Goal: Navigation & Orientation: Find specific page/section

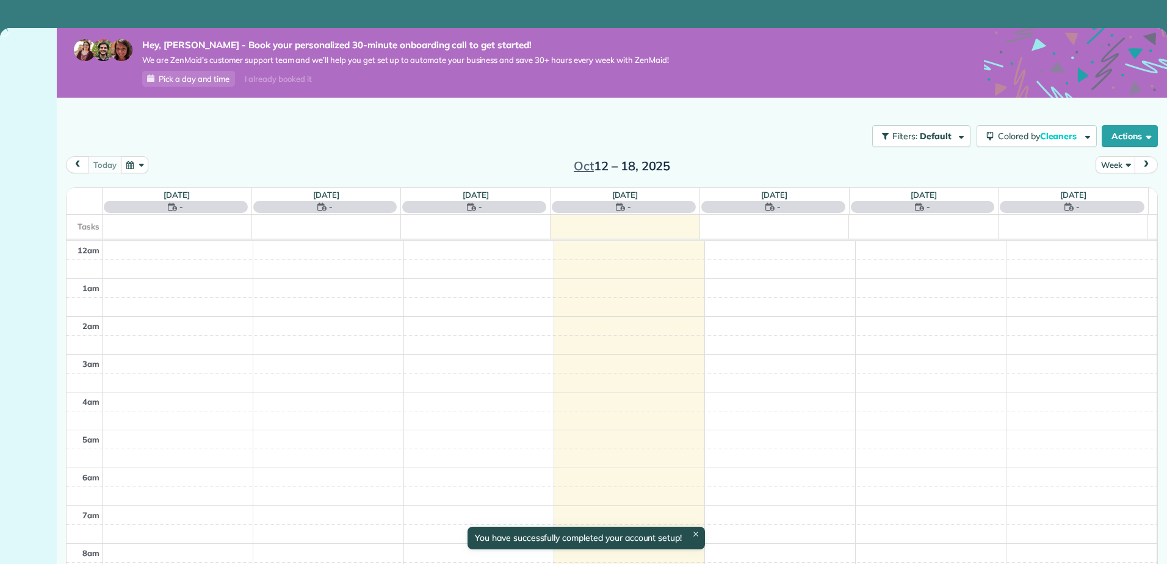
scroll to position [265, 0]
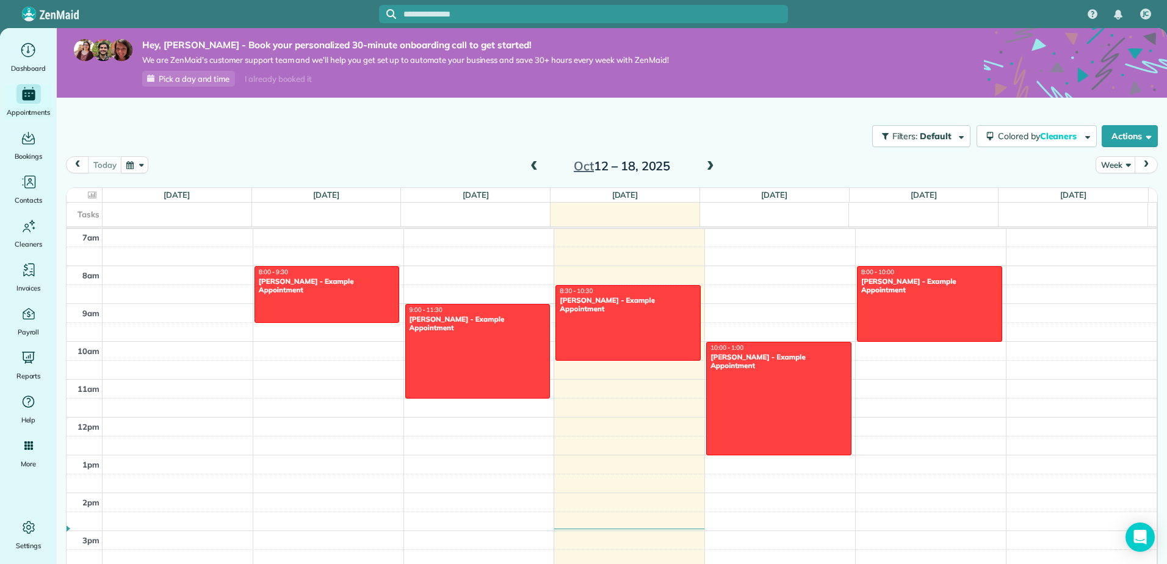
click at [177, 77] on span "Pick a day and time" at bounding box center [194, 79] width 71 height 10
click at [24, 52] on icon "Main" at bounding box center [28, 50] width 19 height 18
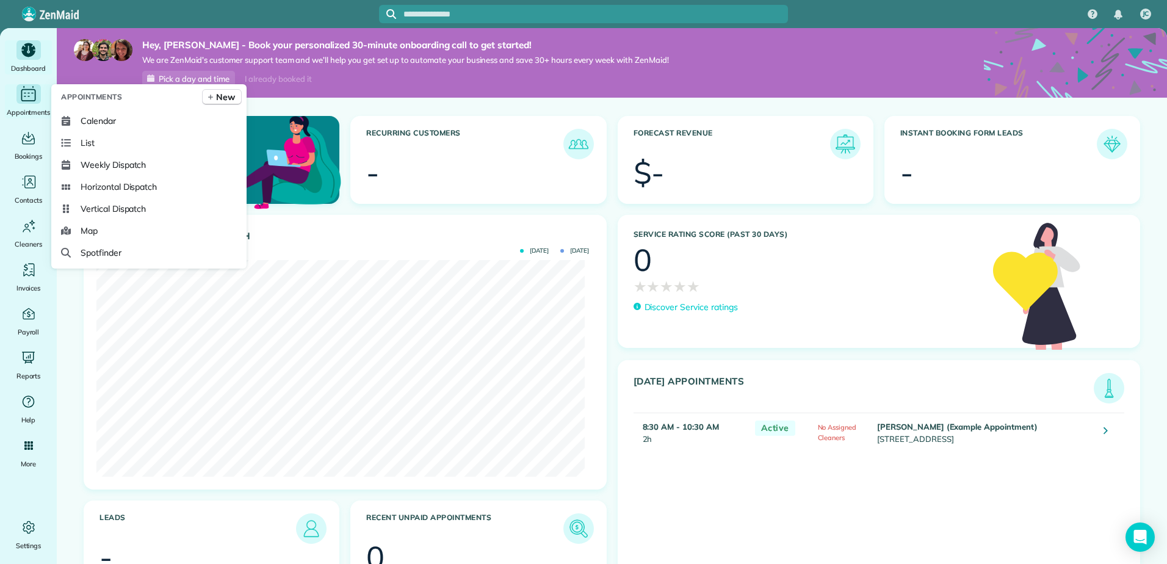
click at [28, 95] on icon "Main" at bounding box center [28, 94] width 19 height 18
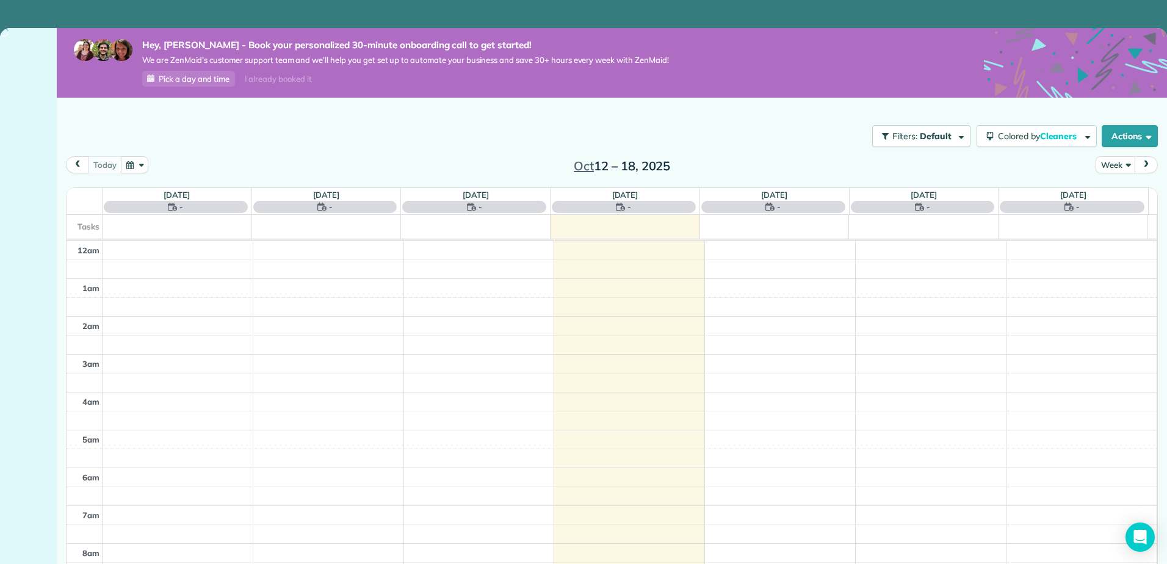
scroll to position [265, 0]
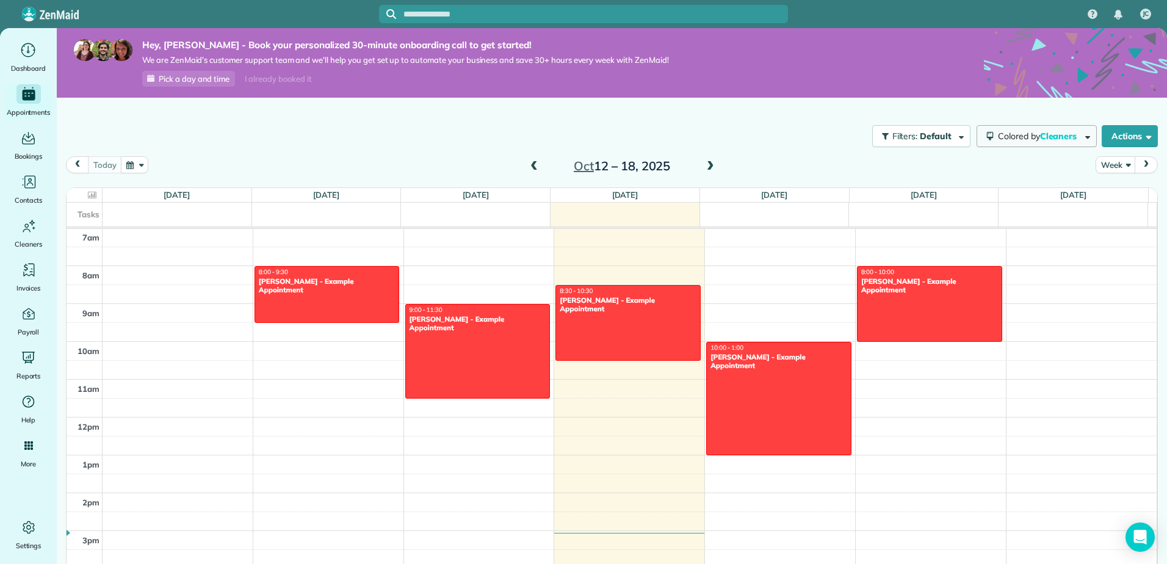
click at [1081, 137] on span "button" at bounding box center [1085, 135] width 9 height 9
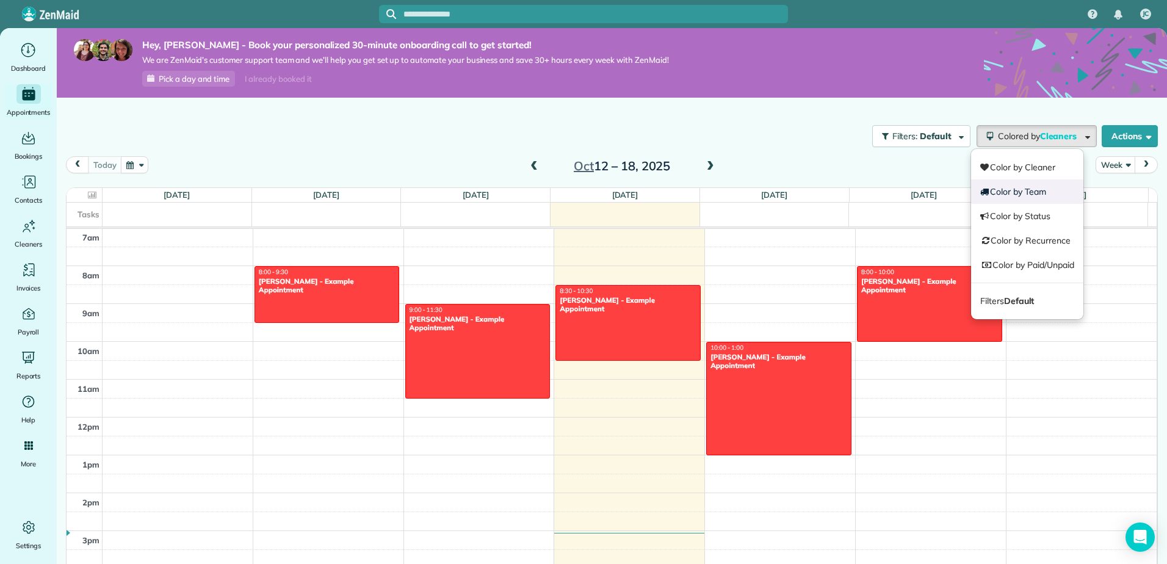
click at [1019, 195] on link "Color by Team" at bounding box center [1027, 191] width 112 height 24
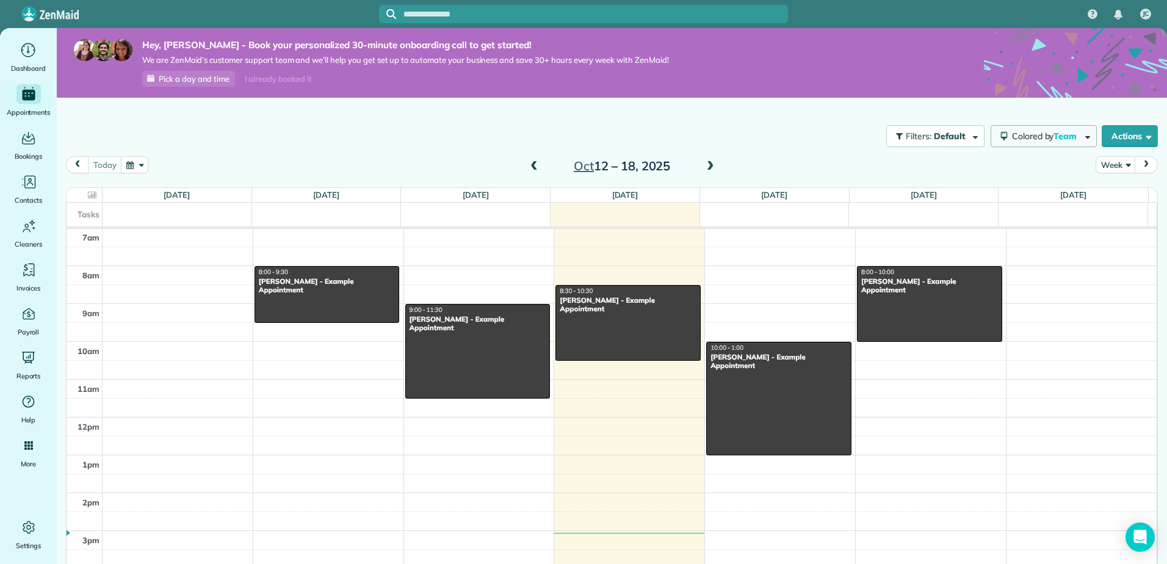
click at [1081, 135] on span "button" at bounding box center [1085, 135] width 9 height 9
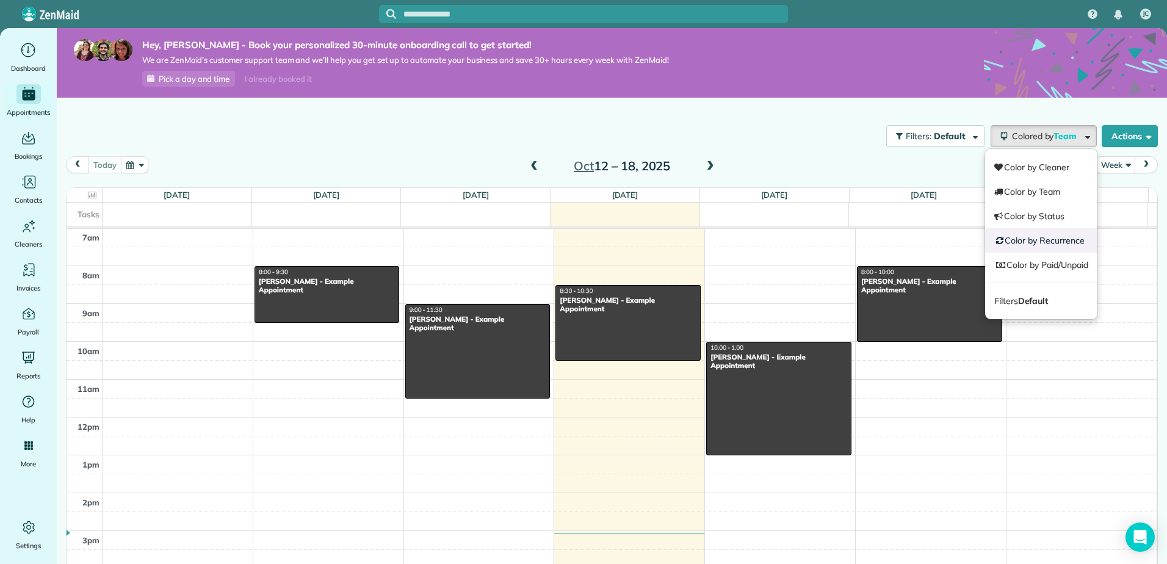
click at [1024, 245] on link "Color by Recurrence" at bounding box center [1041, 240] width 112 height 24
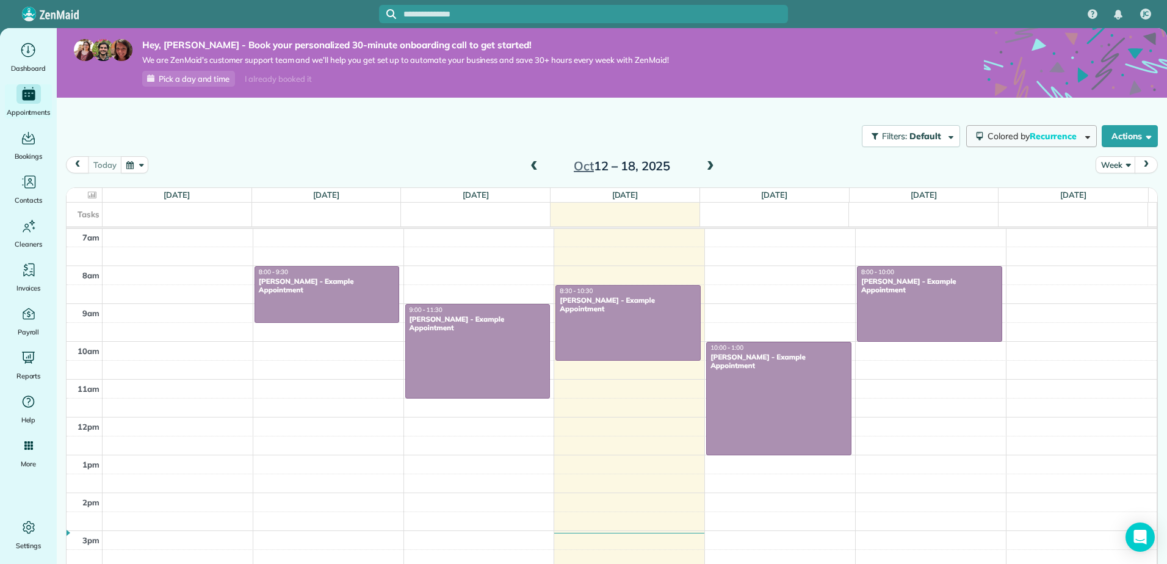
click at [1081, 137] on span "button" at bounding box center [1085, 135] width 9 height 9
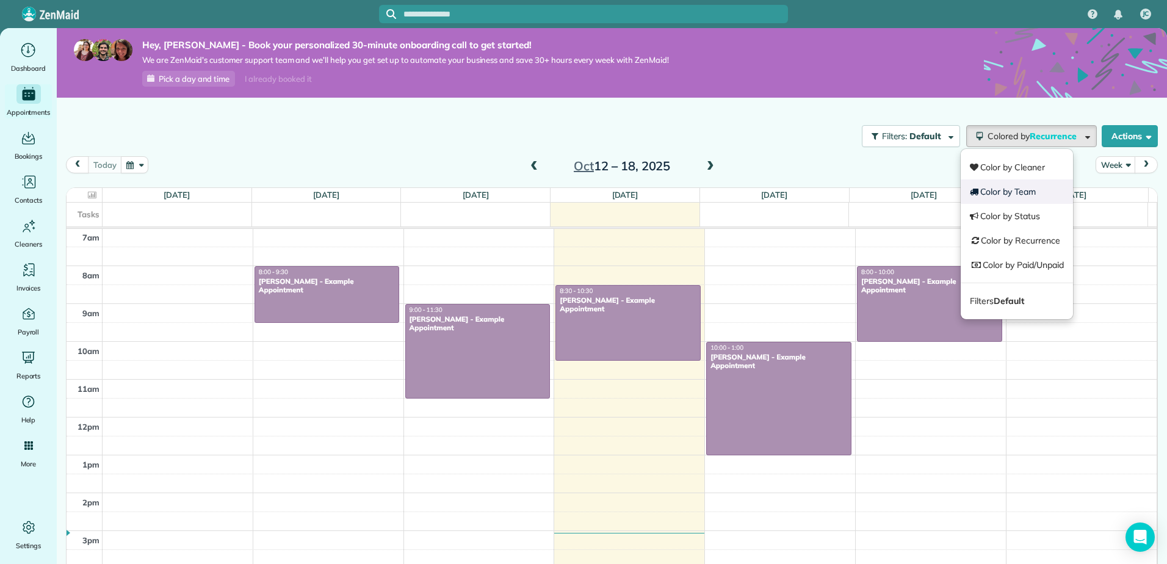
click at [1008, 190] on link "Color by Team" at bounding box center [1016, 191] width 112 height 24
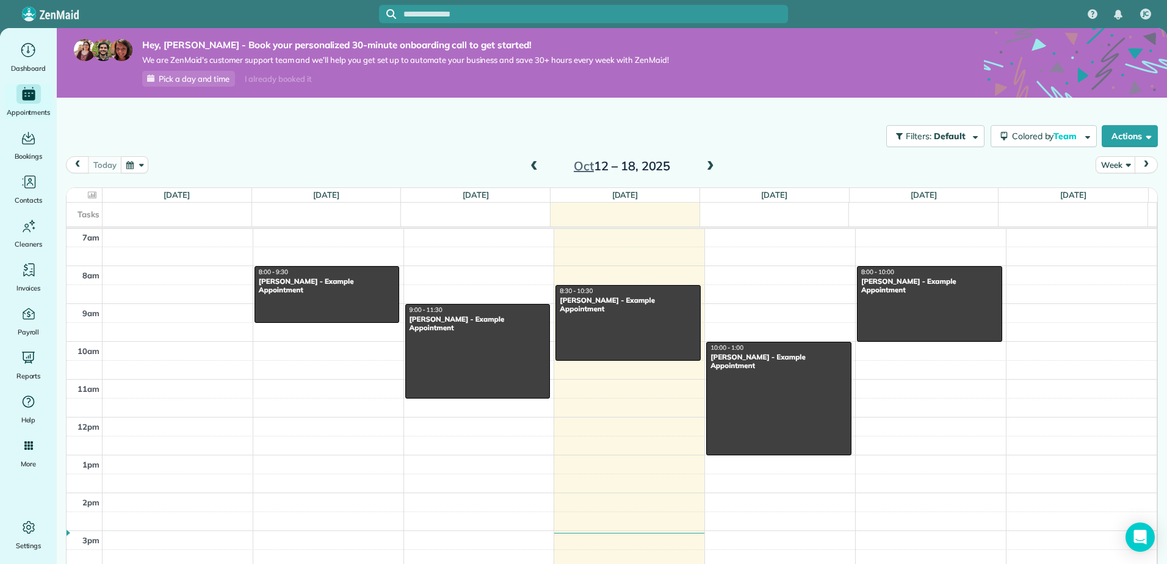
click at [140, 162] on button "button" at bounding box center [135, 164] width 28 height 16
click at [203, 132] on div "Filters: Default Colored by Team Color by Cleaner Color by Team Color by Status…" at bounding box center [612, 136] width 1110 height 40
click at [968, 135] on span "button" at bounding box center [972, 135] width 9 height 9
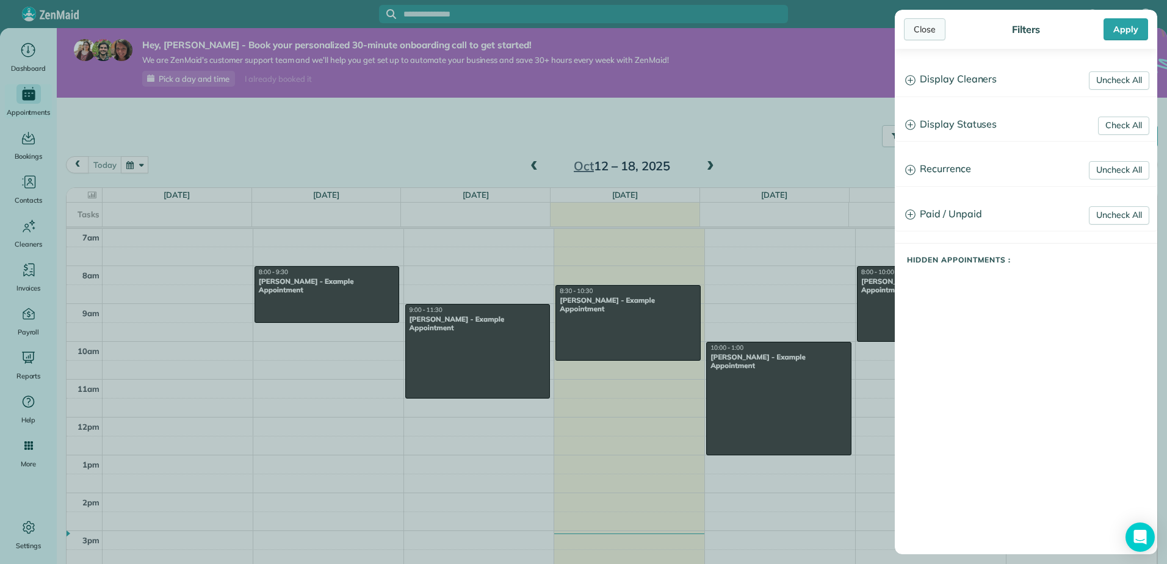
click at [922, 27] on div "Close" at bounding box center [924, 29] width 41 height 22
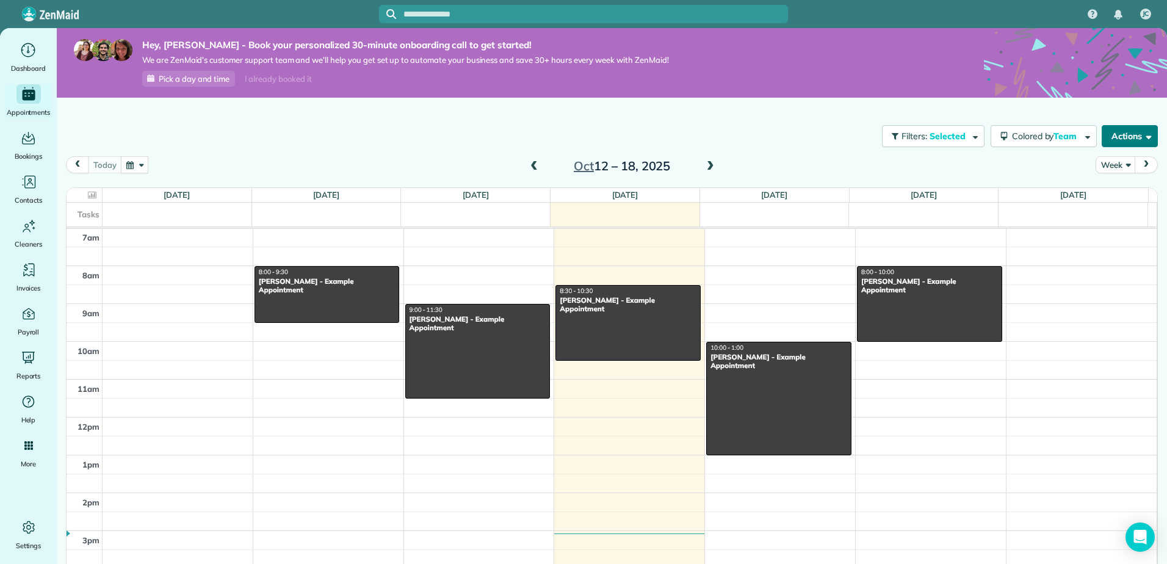
click at [1130, 138] on button "Actions" at bounding box center [1129, 136] width 56 height 22
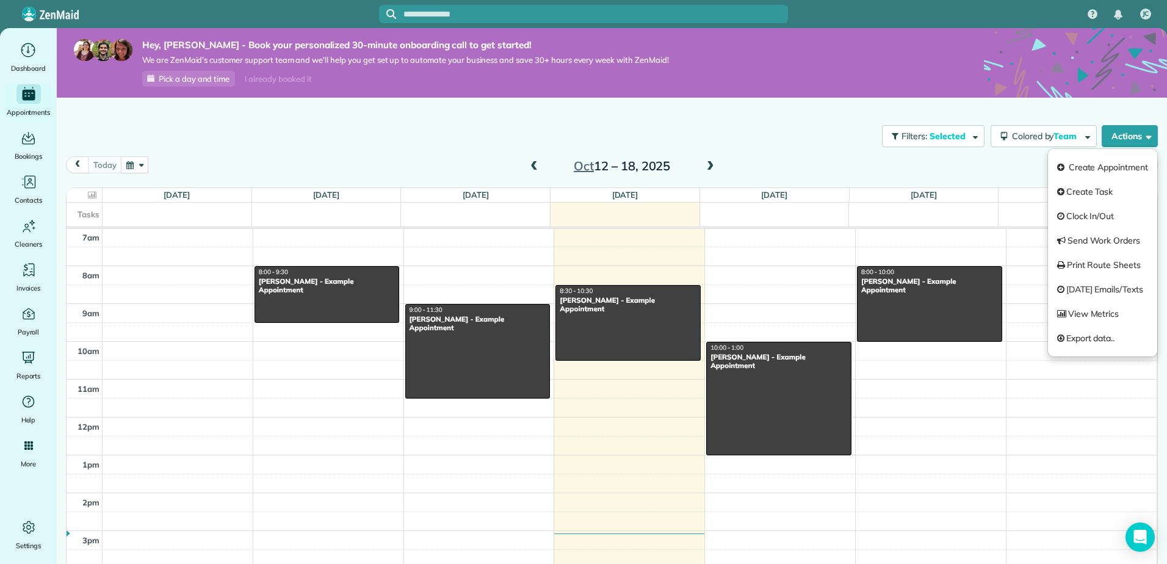
click at [806, 115] on div "Filters: Selected Colored by Team Color by Cleaner Color by Team Color by Statu…" at bounding box center [612, 336] width 1110 height 476
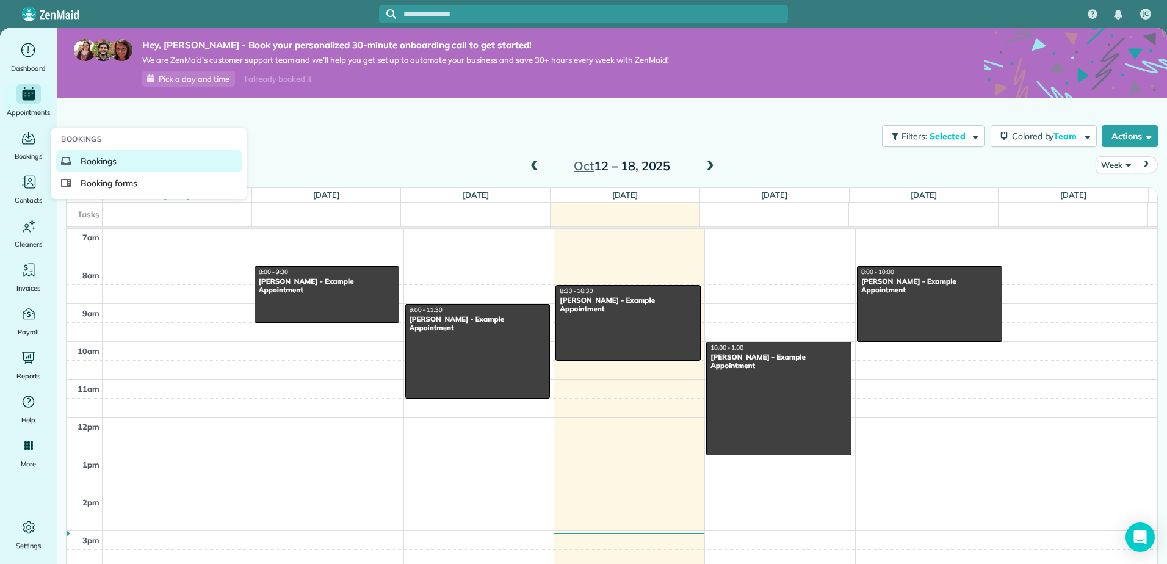
click at [105, 164] on span "Bookings" at bounding box center [99, 161] width 36 height 12
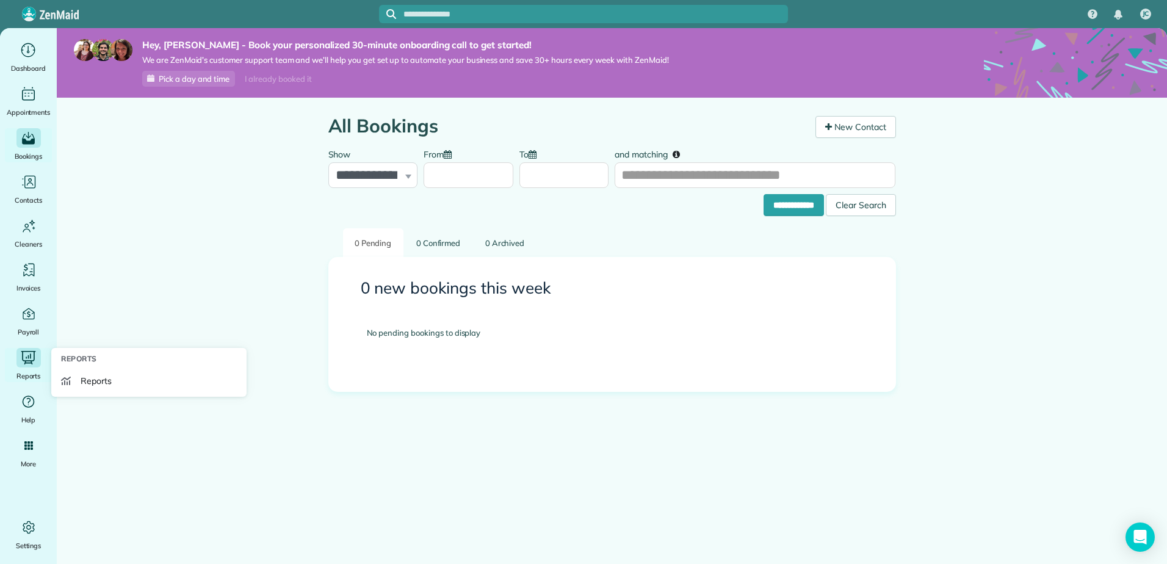
click at [25, 360] on icon "Main" at bounding box center [29, 357] width 18 height 16
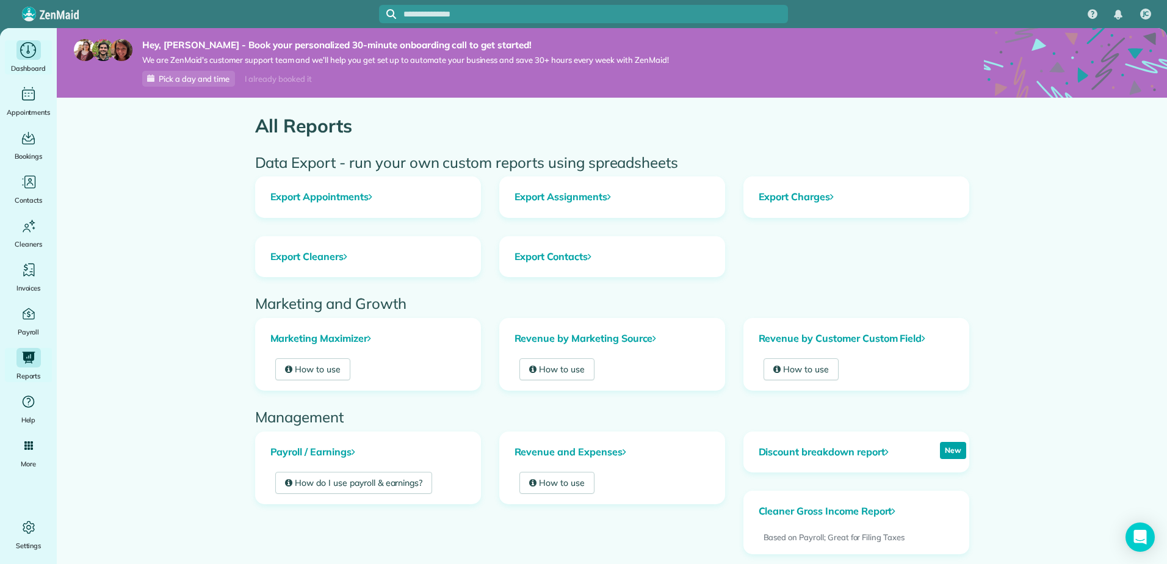
click at [28, 52] on icon "Main" at bounding box center [28, 50] width 19 height 18
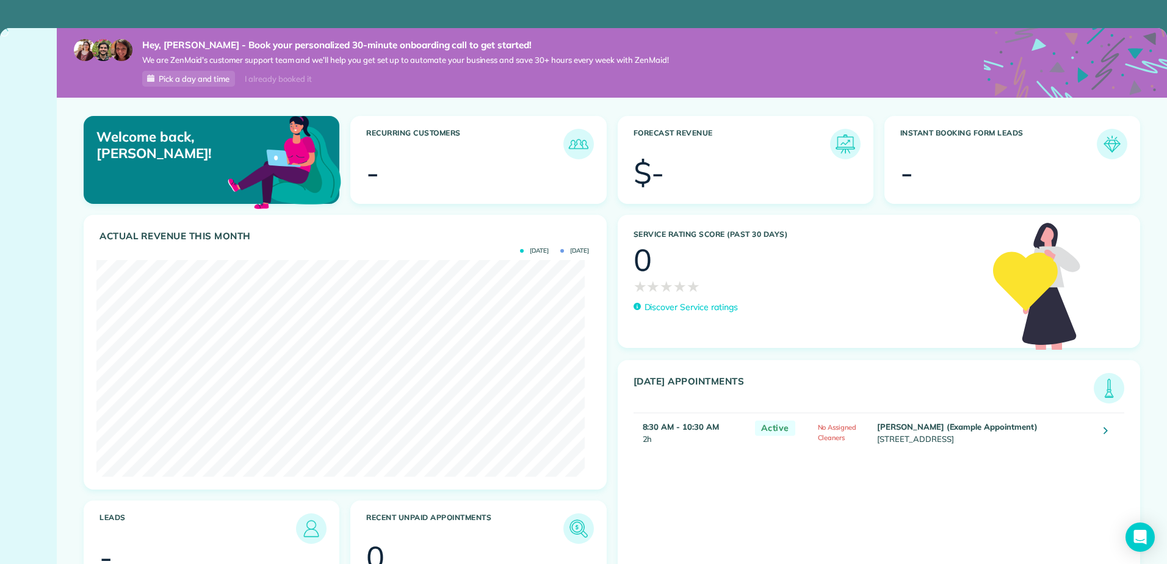
scroll to position [217, 488]
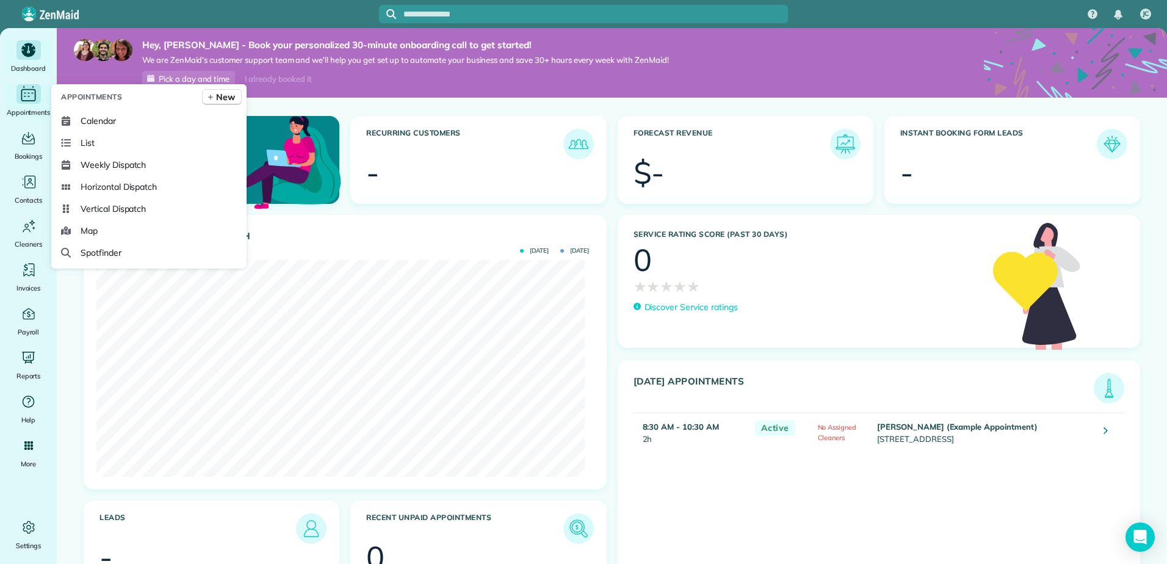
click at [27, 95] on icon "Main" at bounding box center [28, 94] width 19 height 18
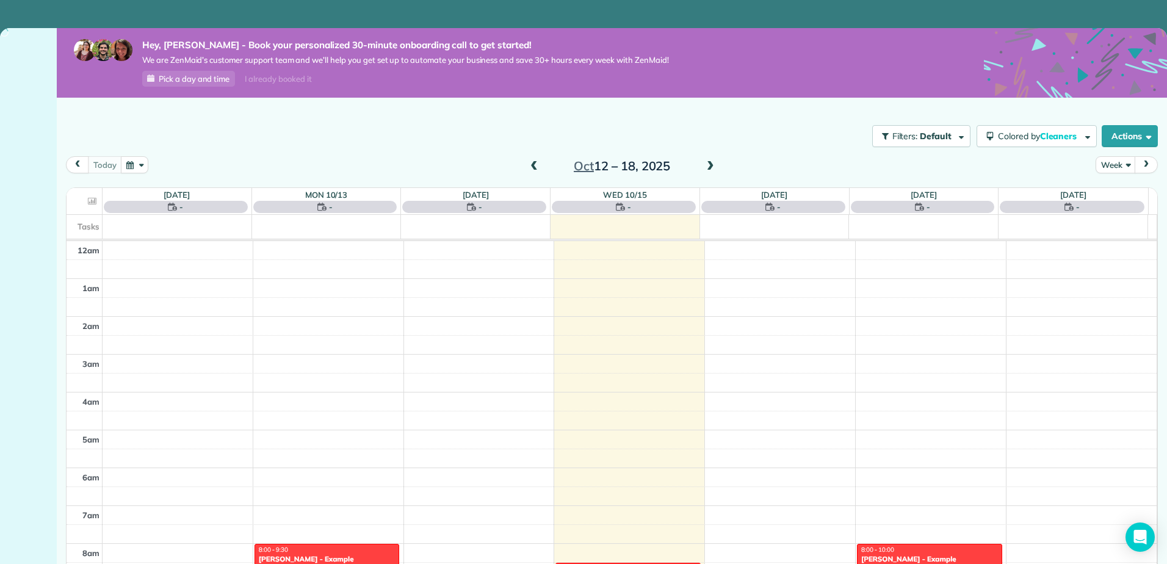
scroll to position [265, 0]
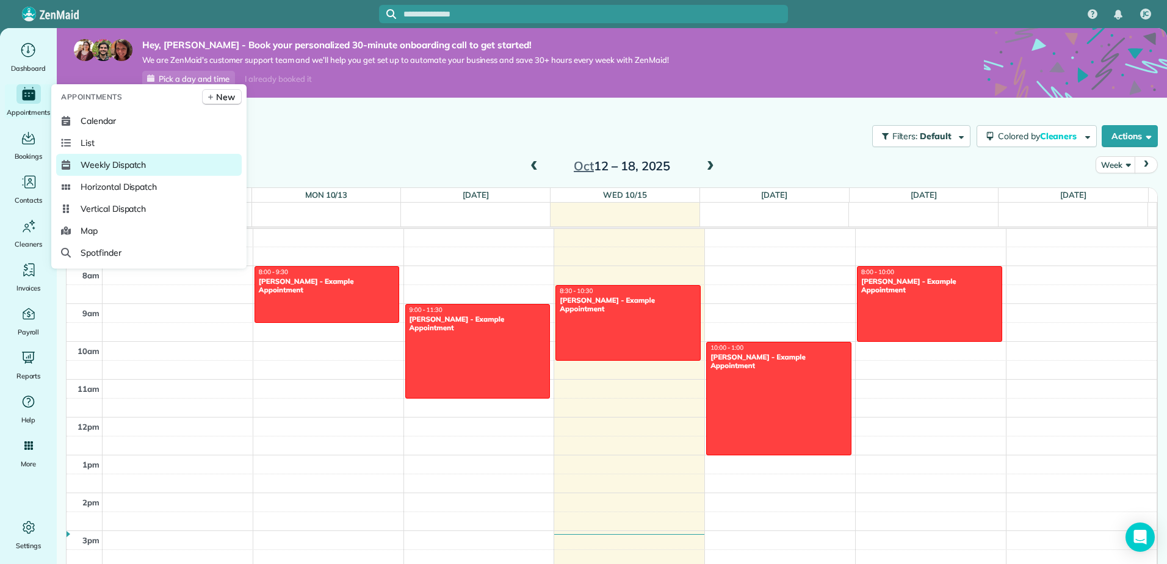
click at [95, 161] on span "Weekly Dispatch" at bounding box center [113, 165] width 65 height 12
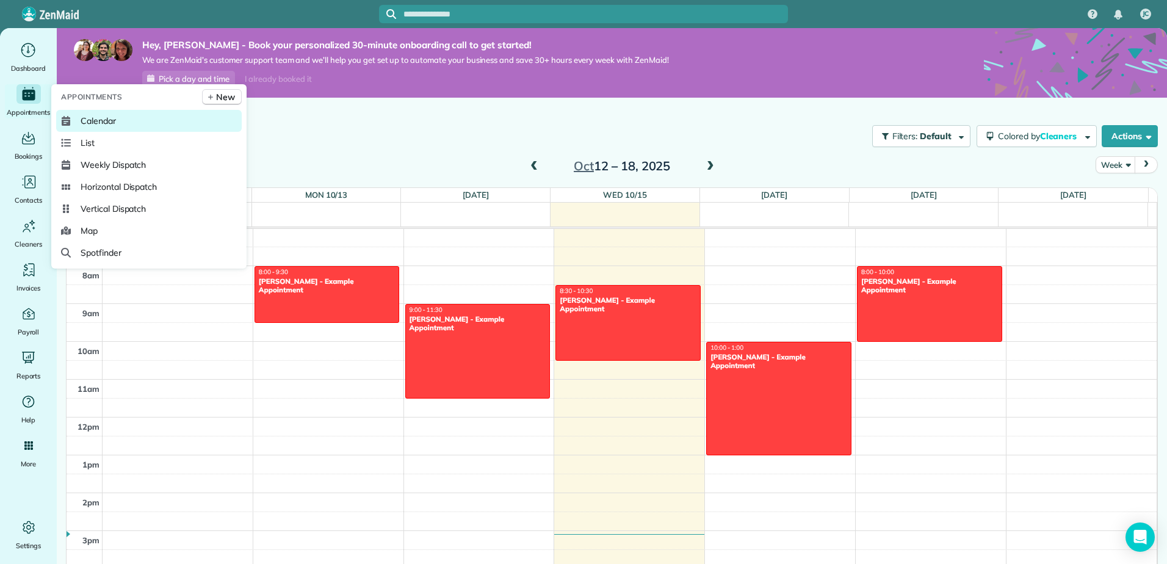
click at [90, 123] on span "Calendar" at bounding box center [98, 121] width 35 height 12
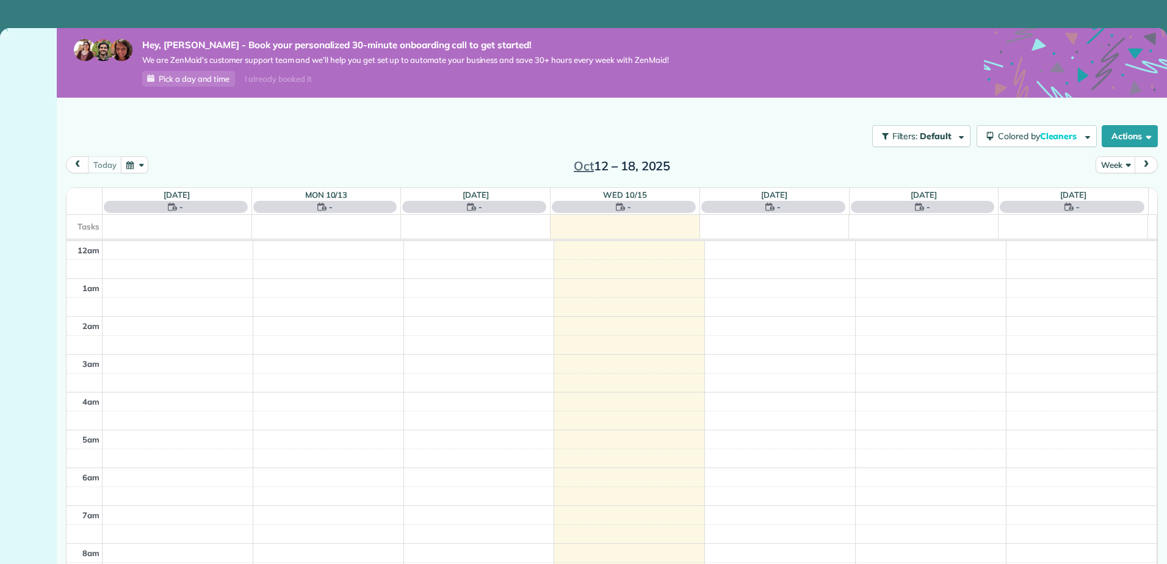
scroll to position [265, 0]
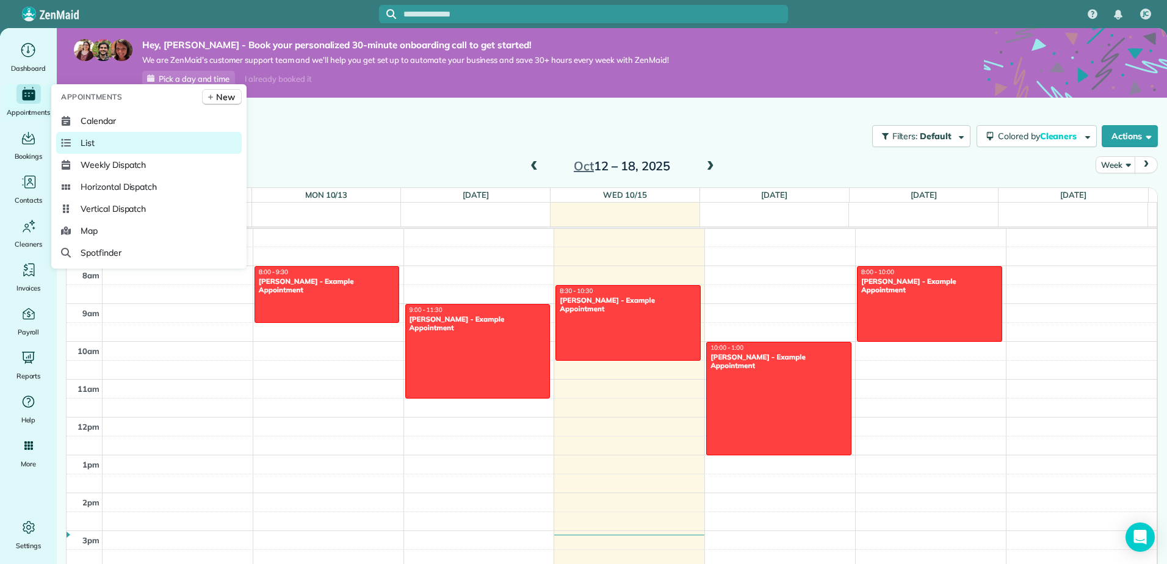
click at [83, 142] on span "List" at bounding box center [88, 143] width 14 height 12
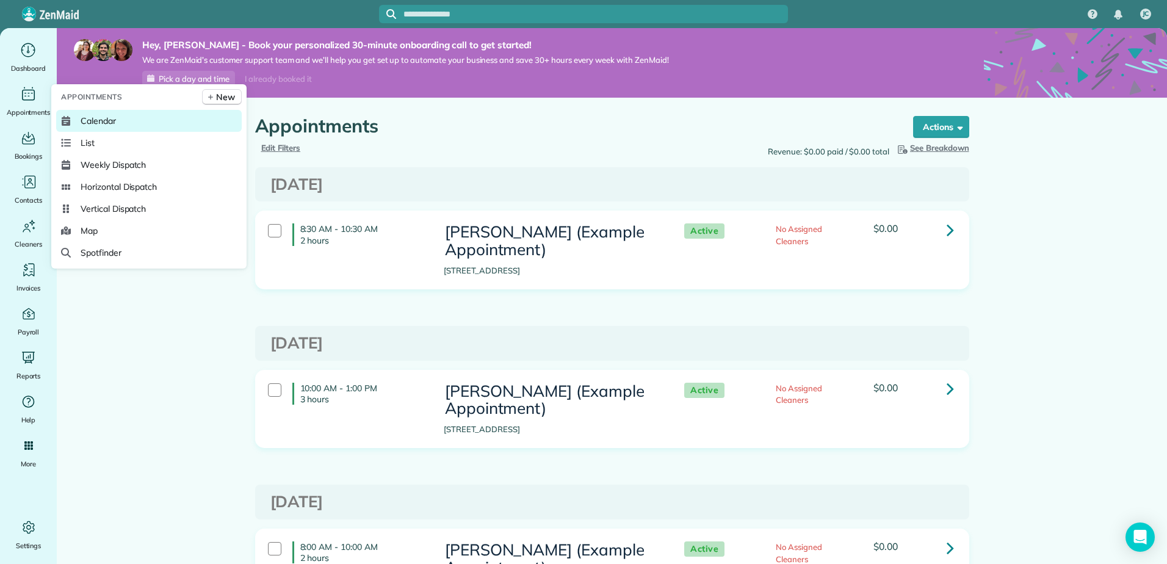
click at [98, 119] on span "Calendar" at bounding box center [98, 121] width 35 height 12
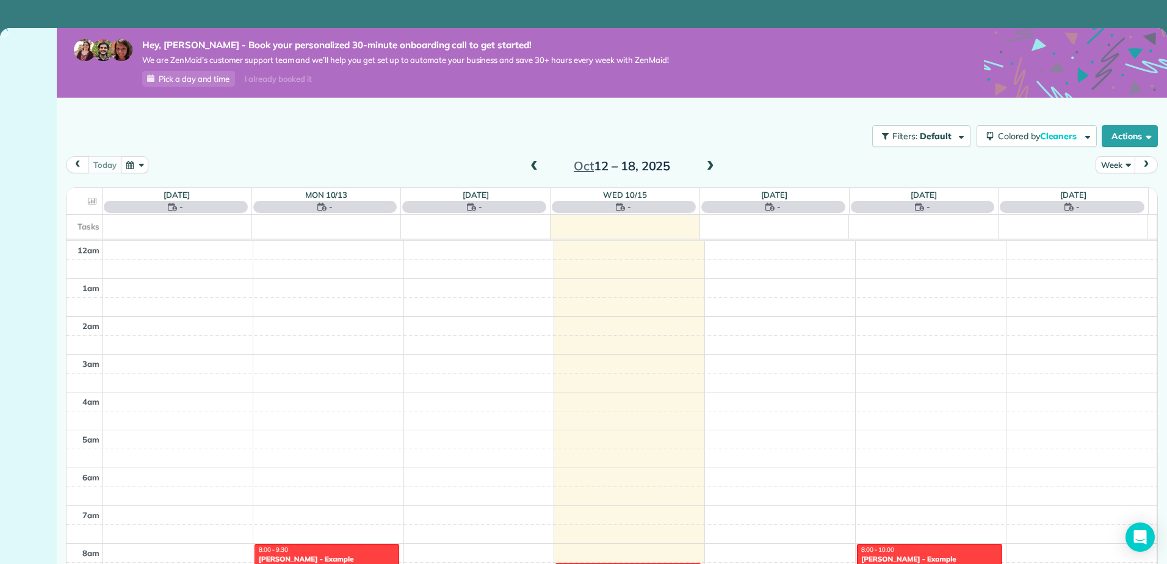
scroll to position [265, 0]
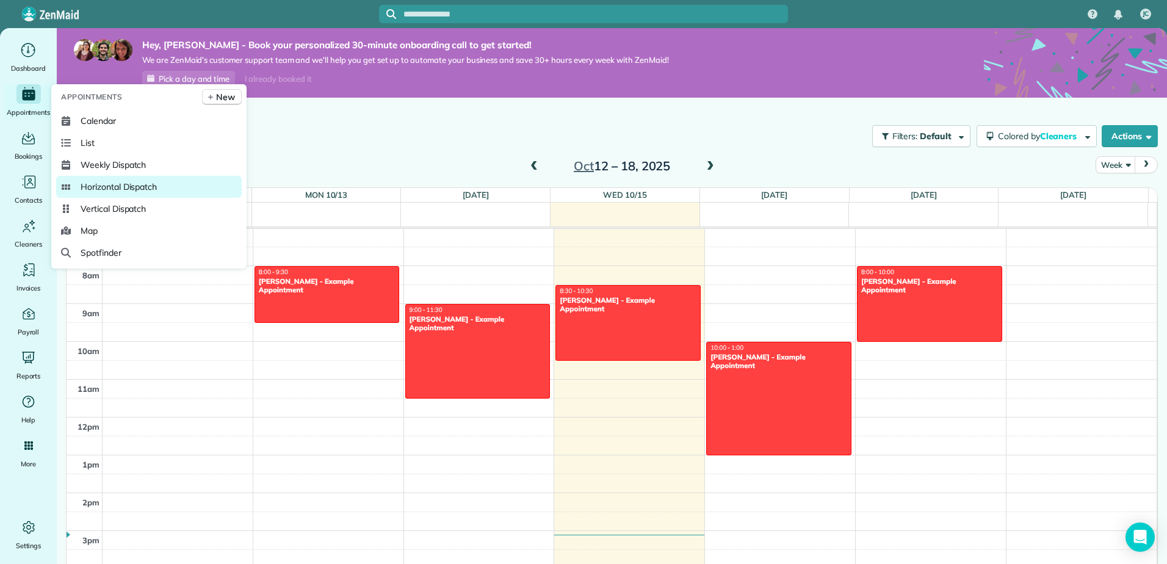
click at [112, 184] on span "Horizontal Dispatch" at bounding box center [119, 187] width 76 height 12
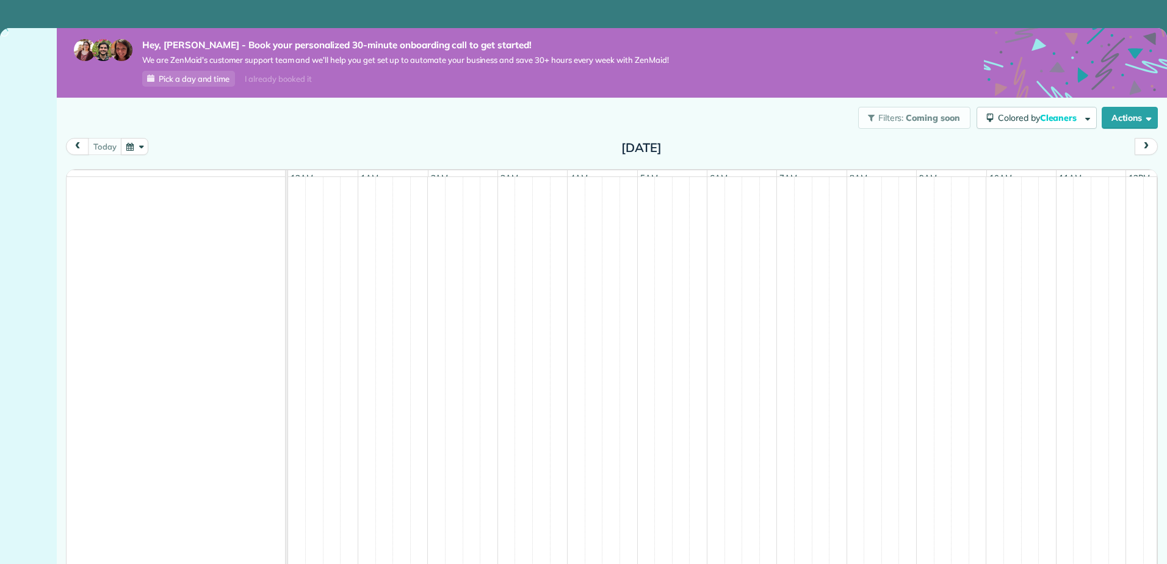
scroll to position [0, 419]
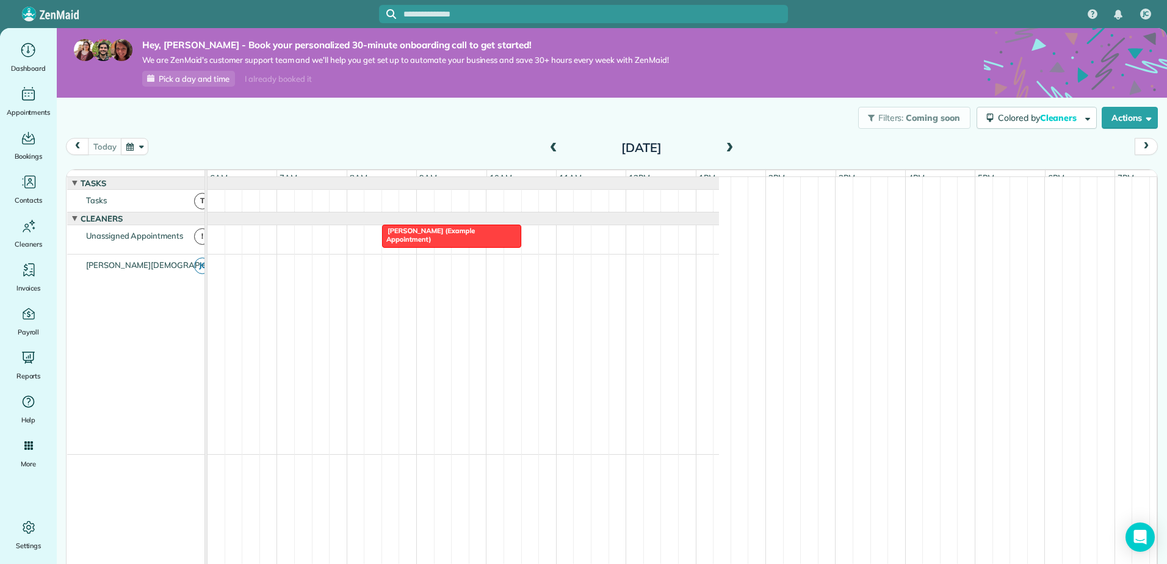
drag, startPoint x: 283, startPoint y: 323, endPoint x: 206, endPoint y: 322, distance: 76.9
click at [206, 322] on td at bounding box center [206, 424] width 2 height 495
click at [420, 245] on div at bounding box center [452, 236] width 138 height 22
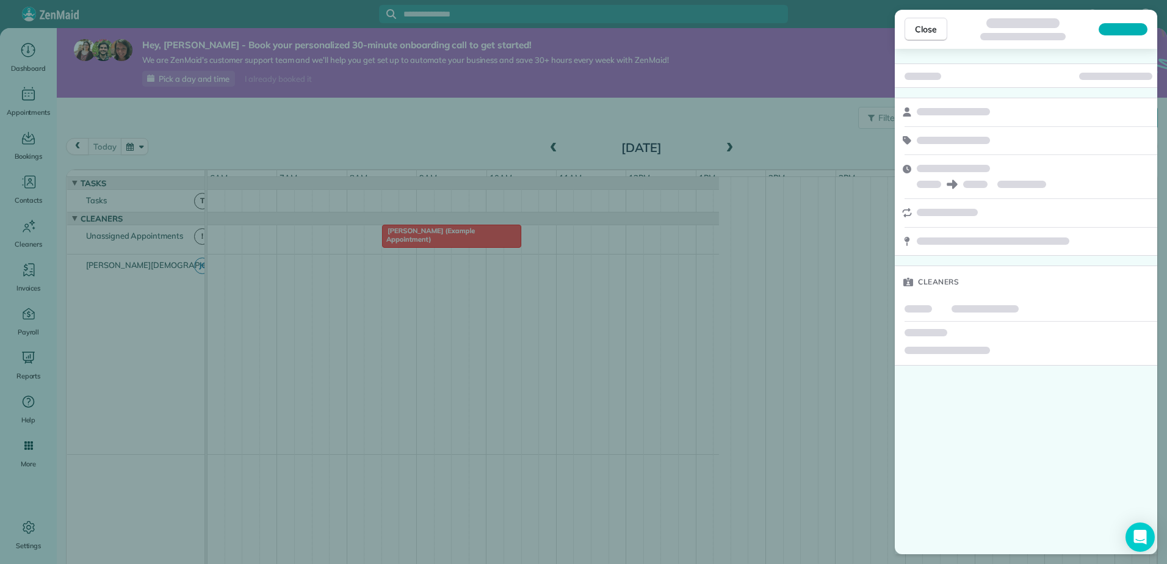
click at [420, 245] on div "Close Cleaners" at bounding box center [583, 282] width 1167 height 564
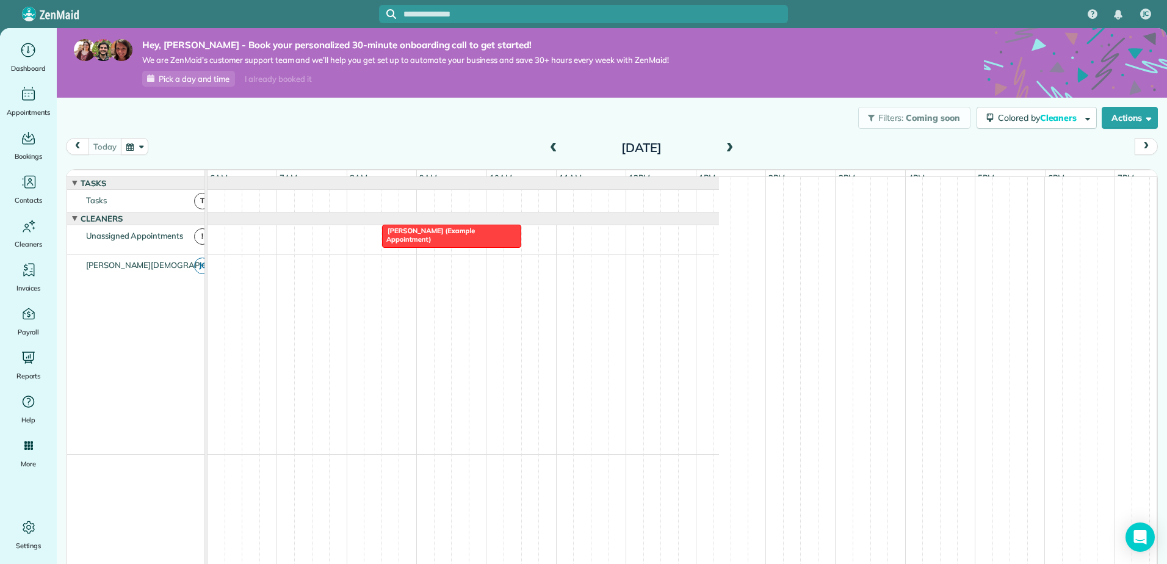
click at [419, 243] on span "Sharon Tinberg (Example Appointment)" at bounding box center [427, 234] width 93 height 17
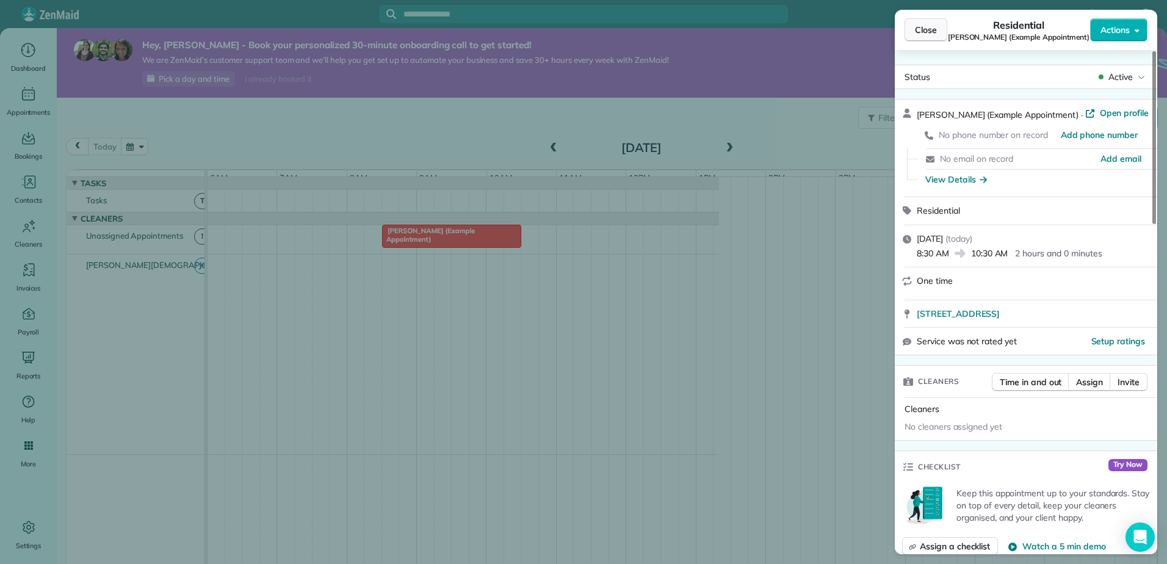
click at [923, 32] on span "Close" at bounding box center [926, 30] width 22 height 12
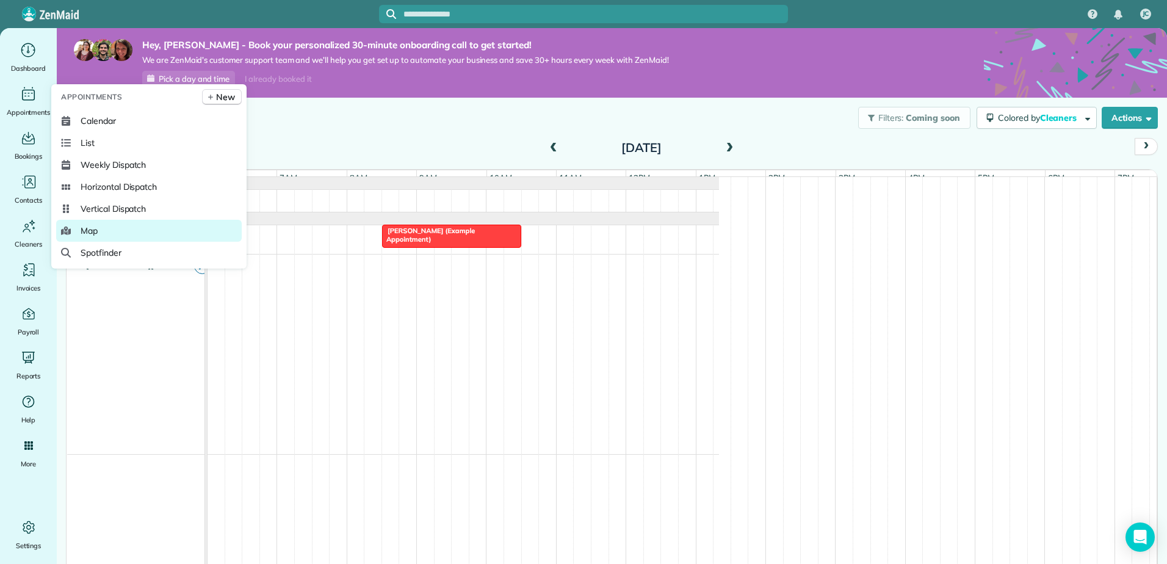
click at [96, 229] on span "Map" at bounding box center [89, 231] width 17 height 12
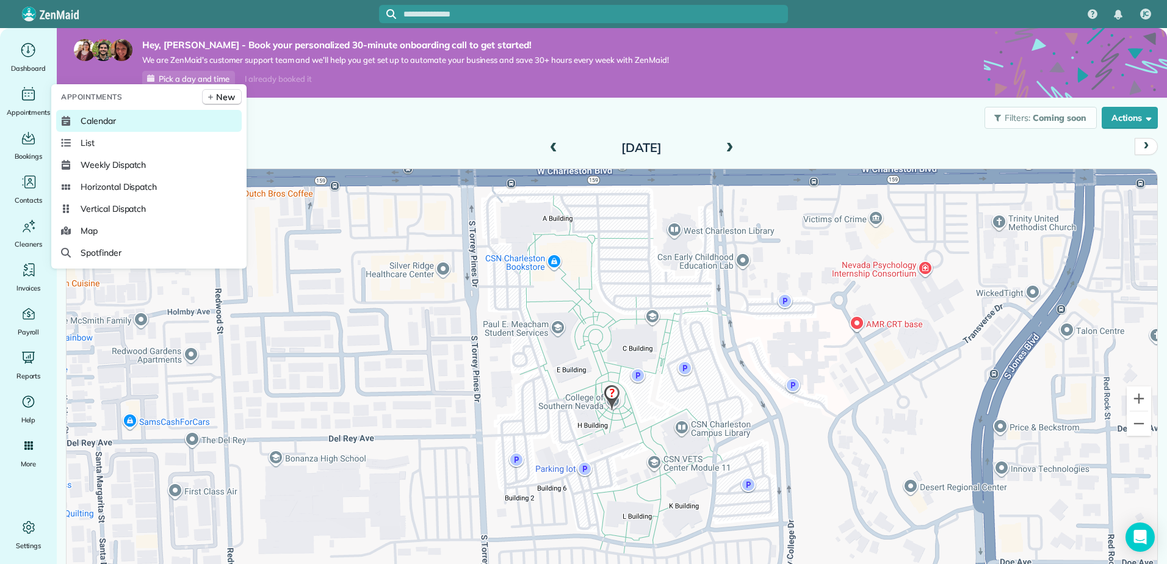
click at [101, 120] on span "Calendar" at bounding box center [98, 121] width 35 height 12
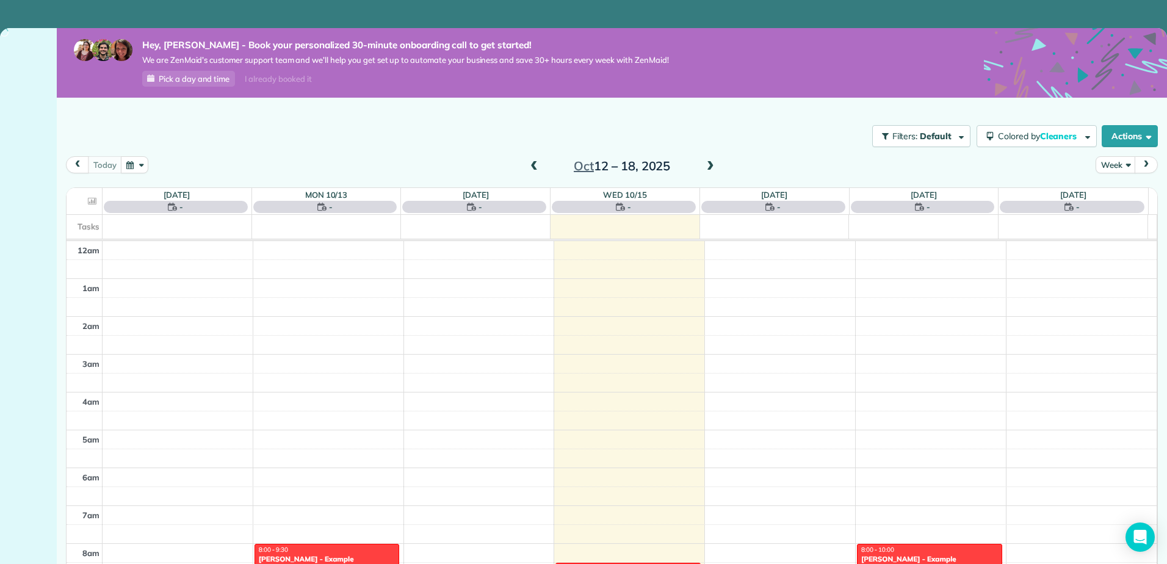
scroll to position [265, 0]
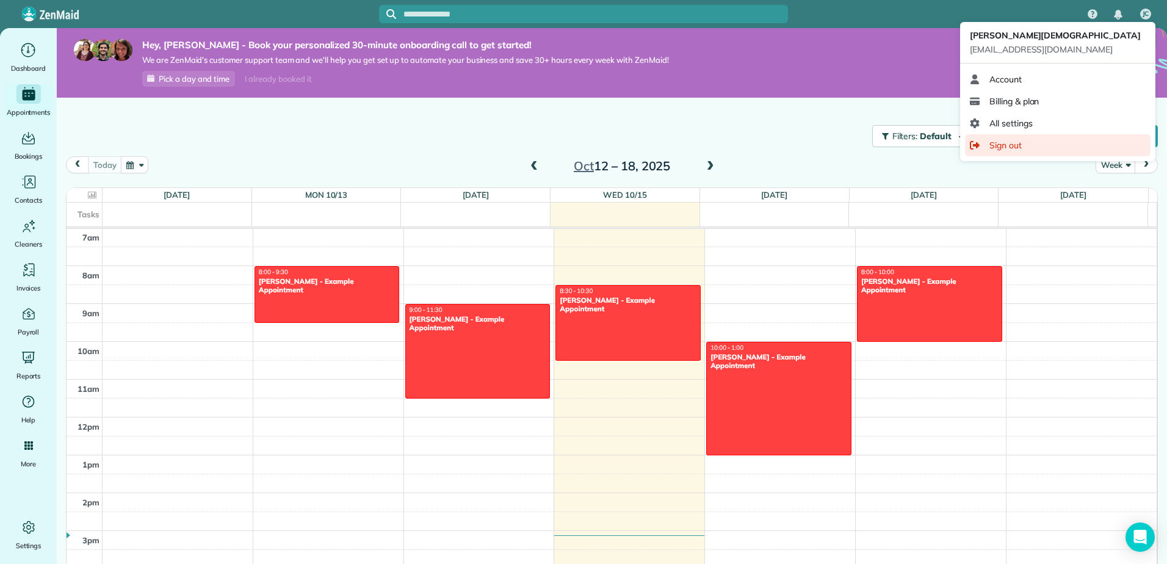
click at [1012, 145] on span "Sign out" at bounding box center [1005, 145] width 32 height 12
